Goal: Find specific page/section: Find specific page/section

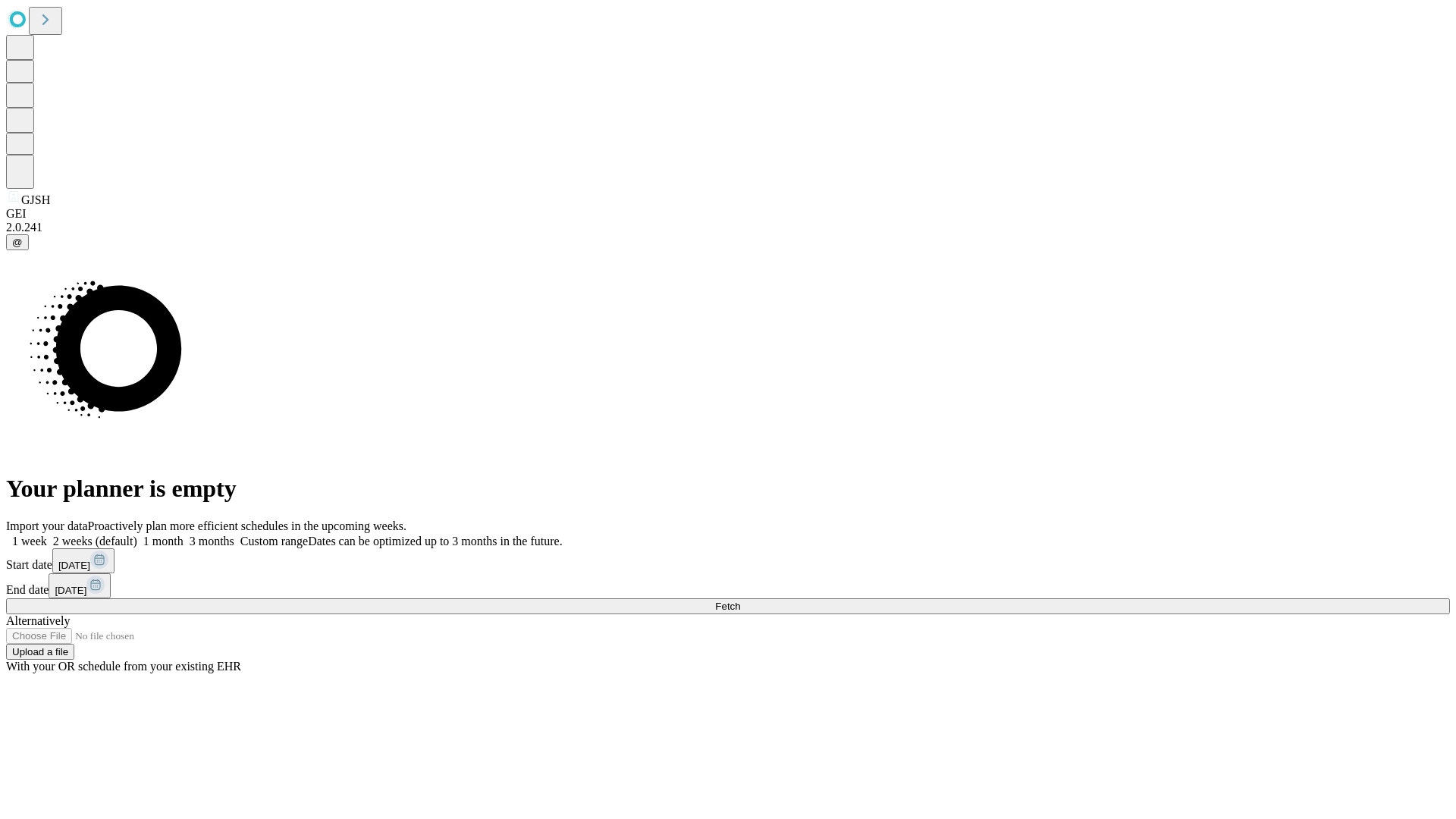
click at [740, 600] on span "Fetch" at bounding box center [728, 606] width 25 height 11
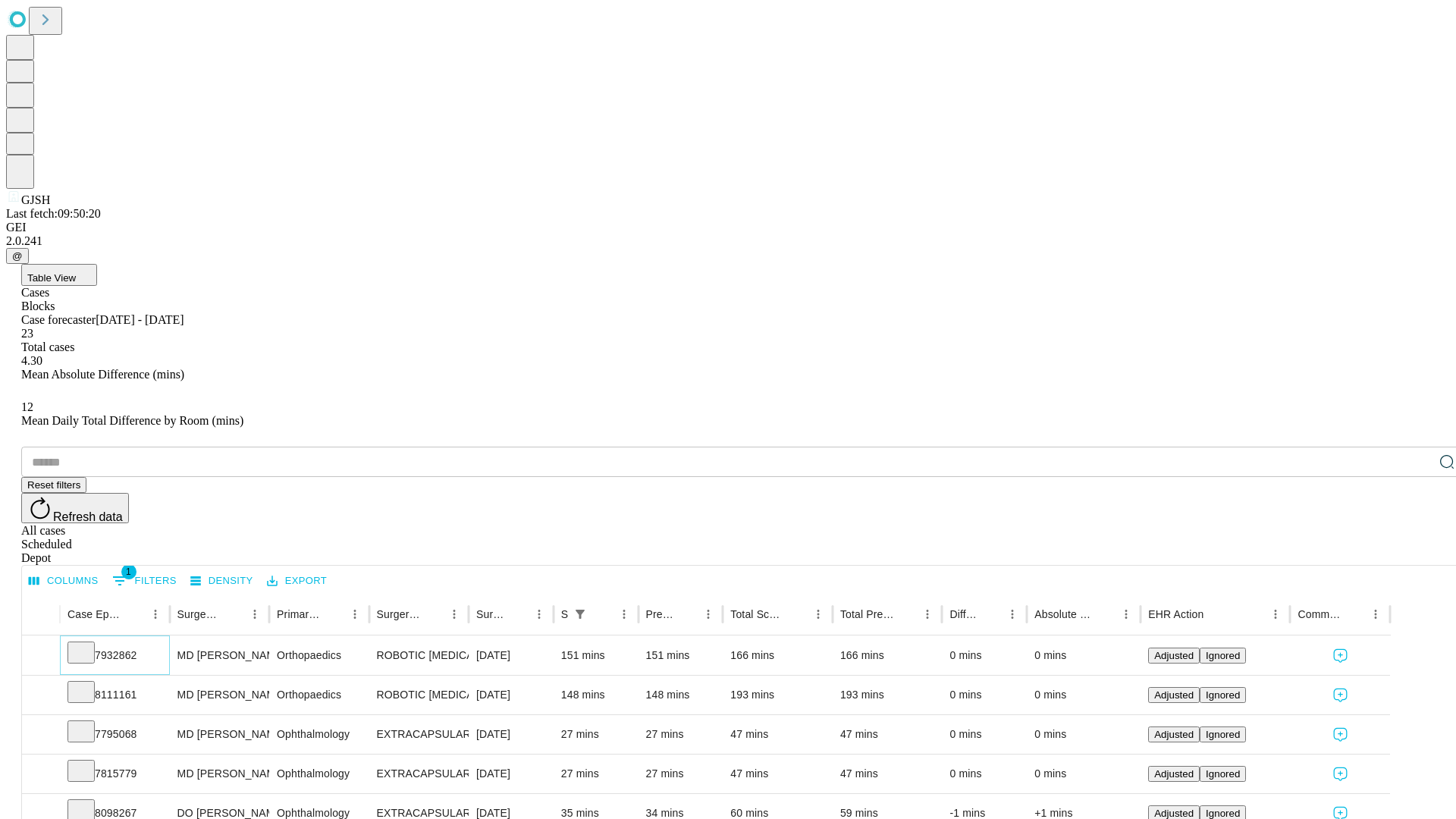
click at [88, 644] on icon at bounding box center [80, 651] width 15 height 15
